Goal: Check status: Check status

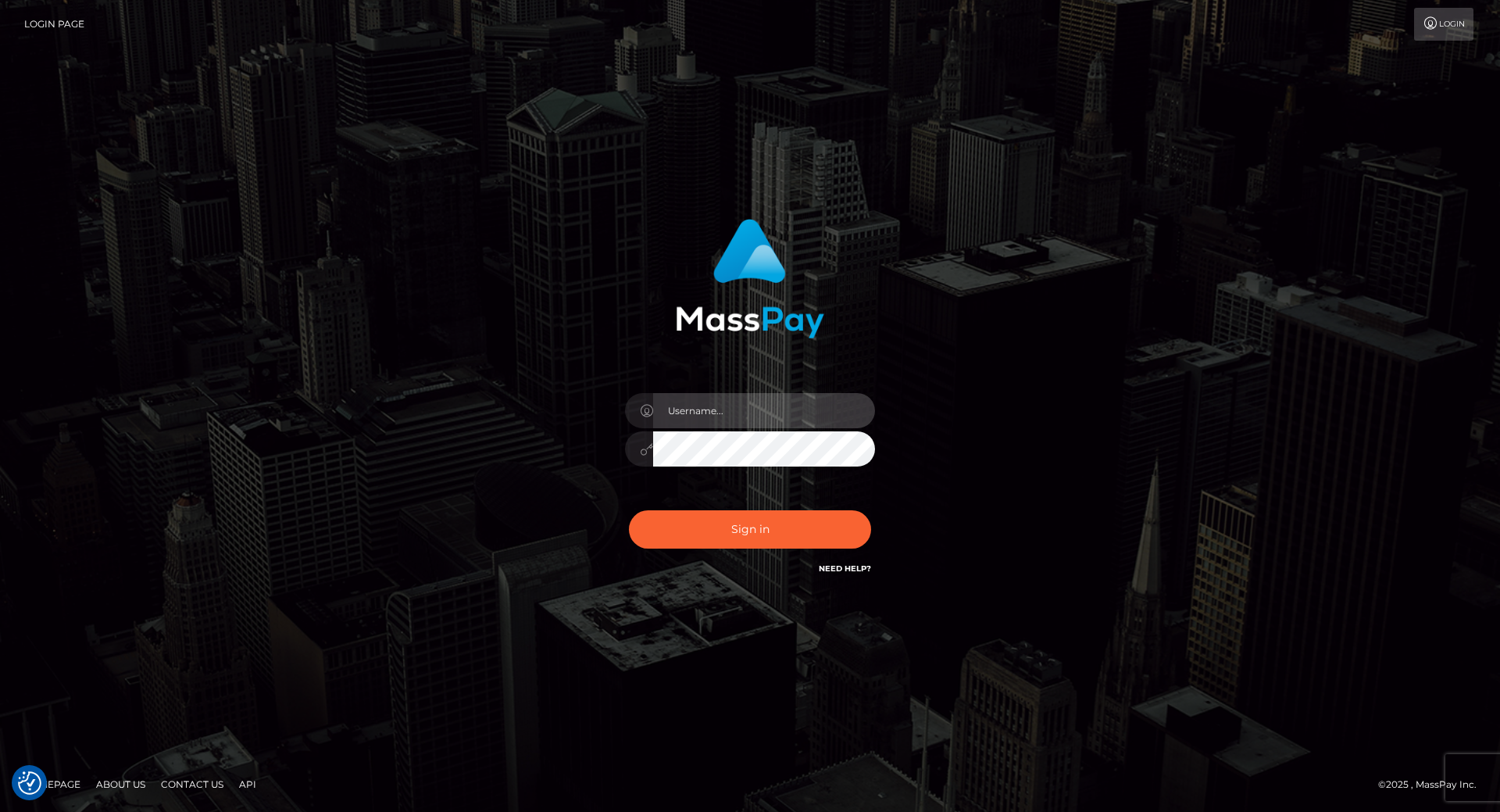
click at [711, 411] on input "text" at bounding box center [764, 411] width 222 height 35
type input "[PERSON_NAME].throne"
click at [727, 416] on input "text" at bounding box center [764, 411] width 222 height 35
type input "leslie.throne"
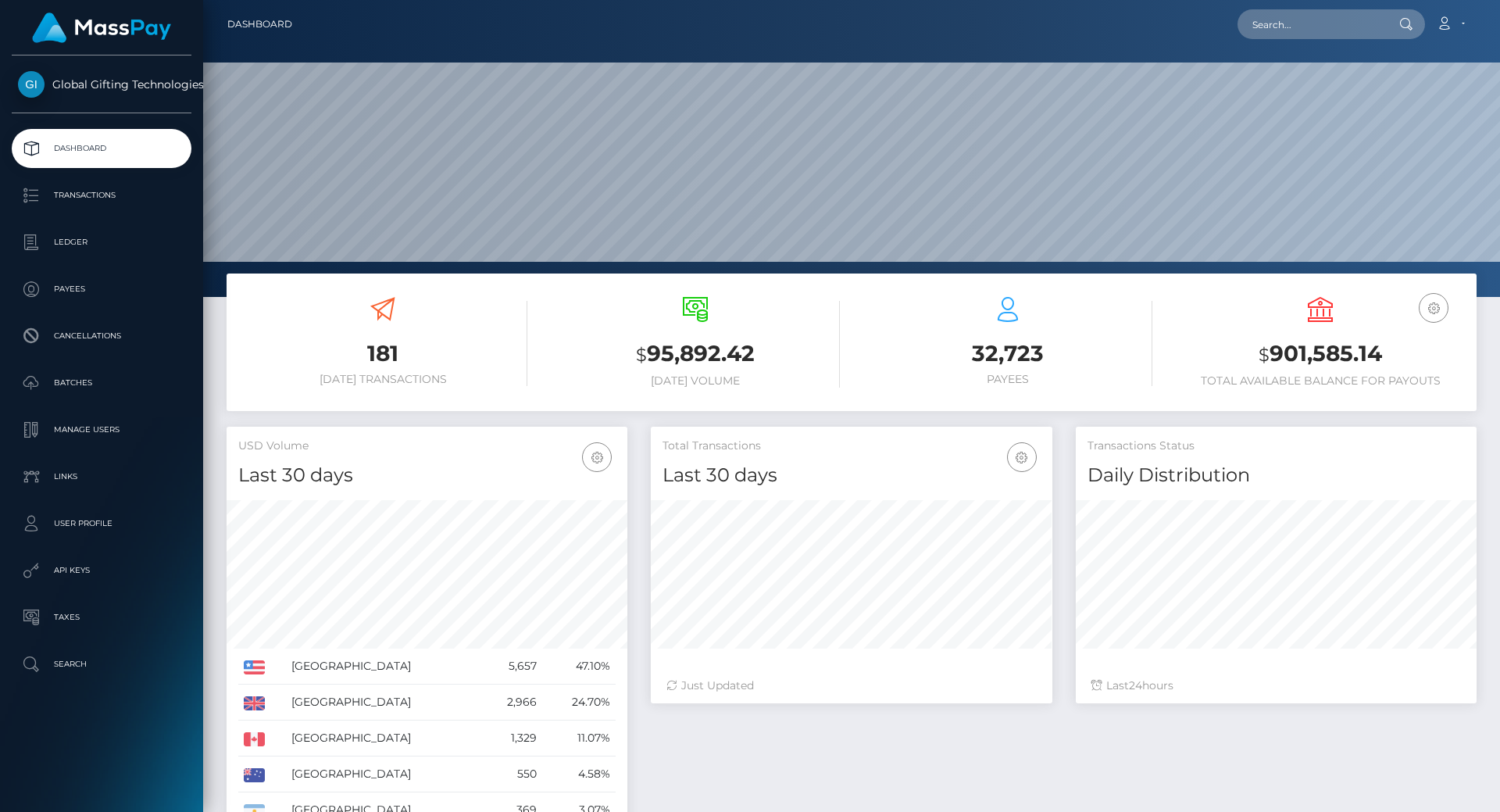
scroll to position [277, 401]
click at [1318, 359] on h3 "$ 901,585.14" at bounding box center [1321, 354] width 289 height 32
copy h3 "901,585.14"
click at [1318, 359] on h3 "$ 901,585.14" at bounding box center [1321, 354] width 289 height 32
